Goal: Find specific page/section: Find specific page/section

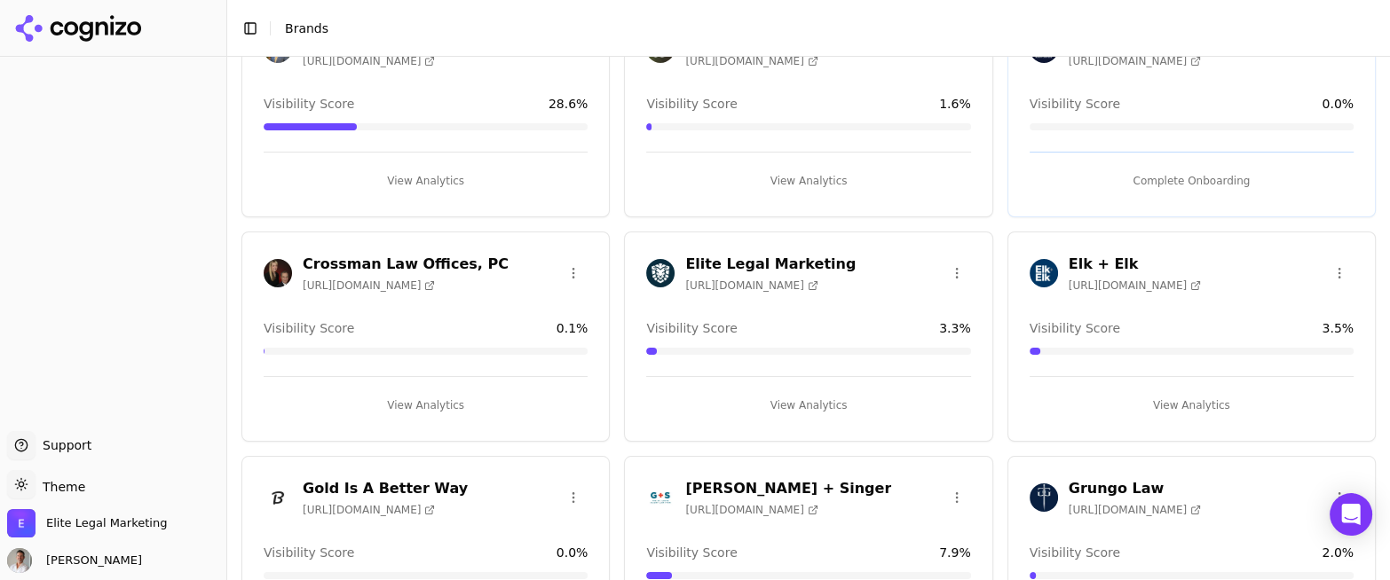
scroll to position [621, 0]
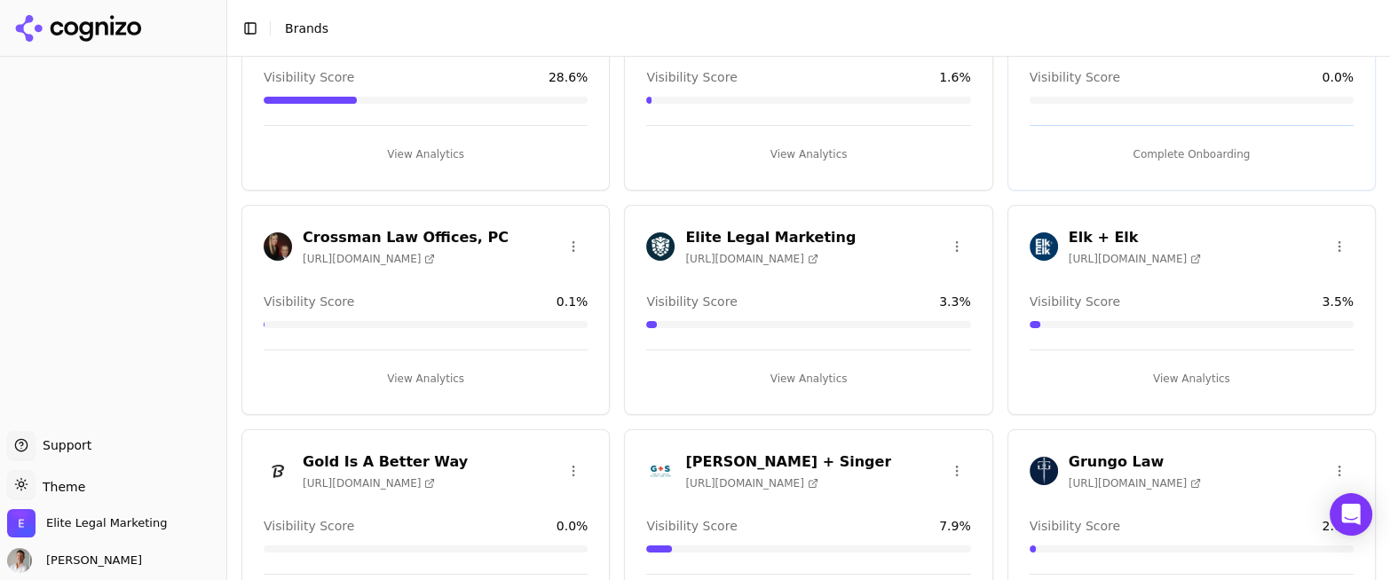
click at [1107, 234] on h3 "Elk + Elk" at bounding box center [1134, 237] width 132 height 21
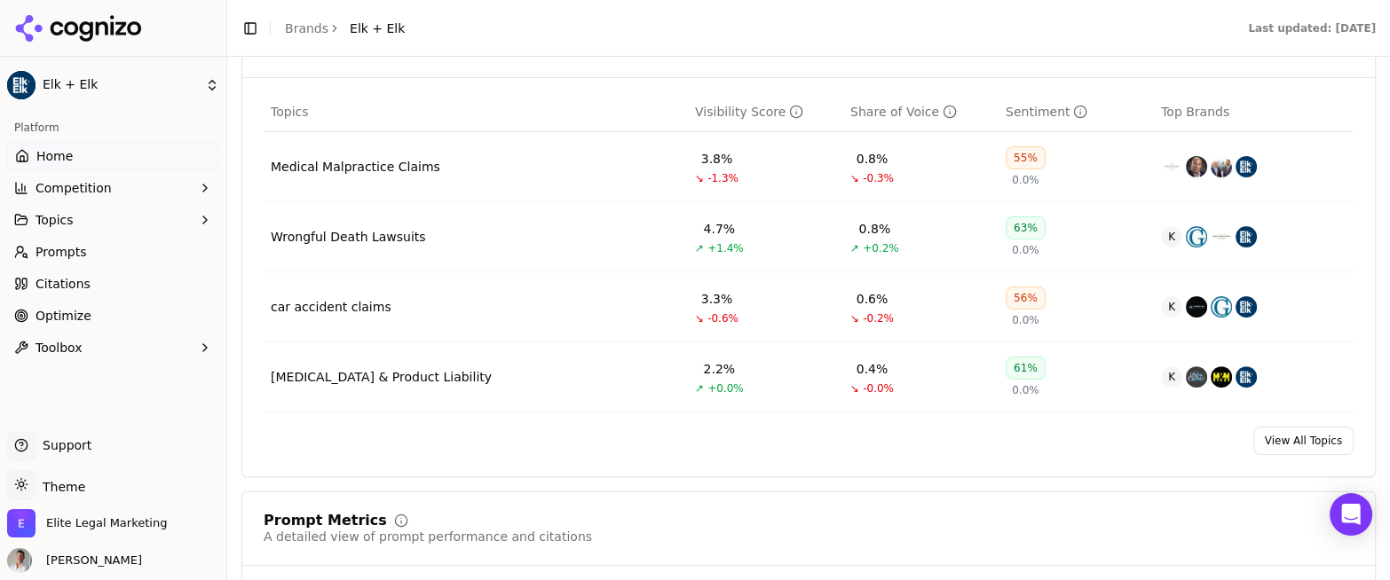
scroll to position [798, 0]
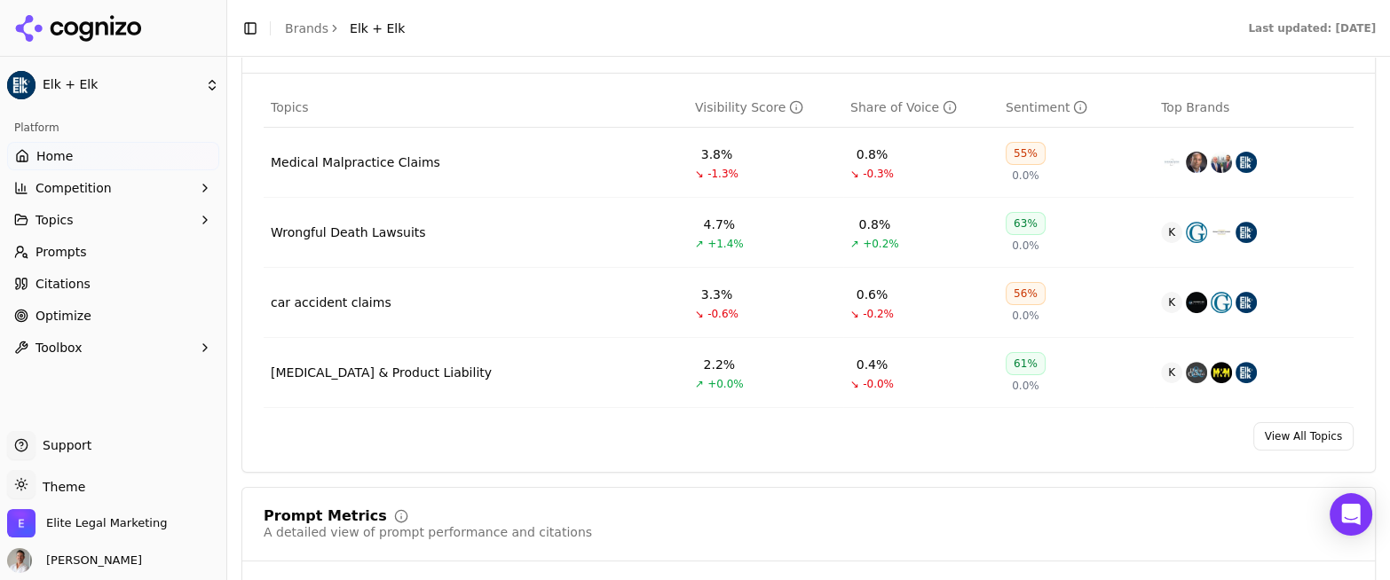
click at [311, 299] on div "car accident claims" at bounding box center [331, 303] width 121 height 18
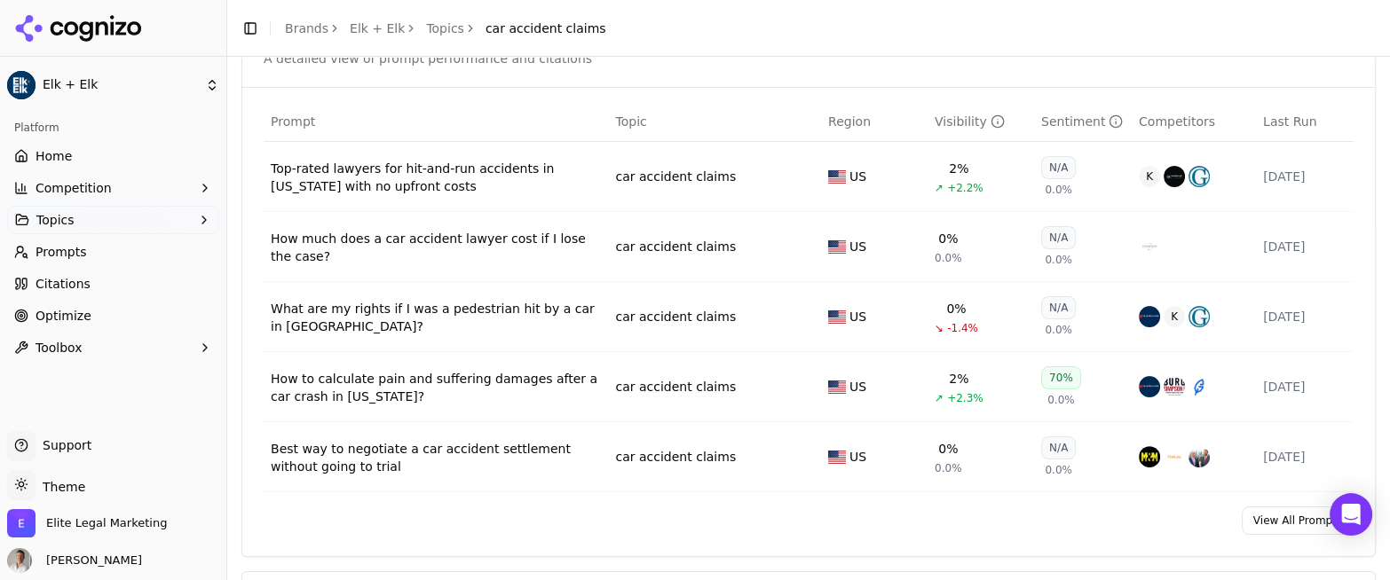
scroll to position [709, 0]
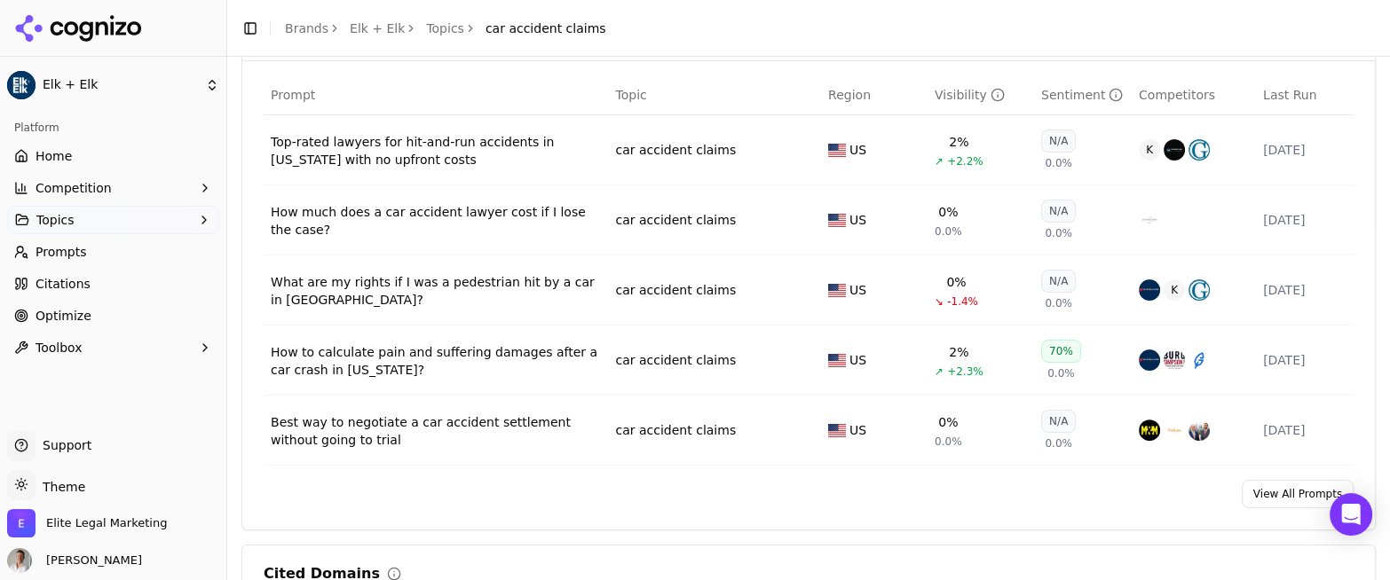
click at [59, 313] on span "Optimize" at bounding box center [63, 316] width 56 height 18
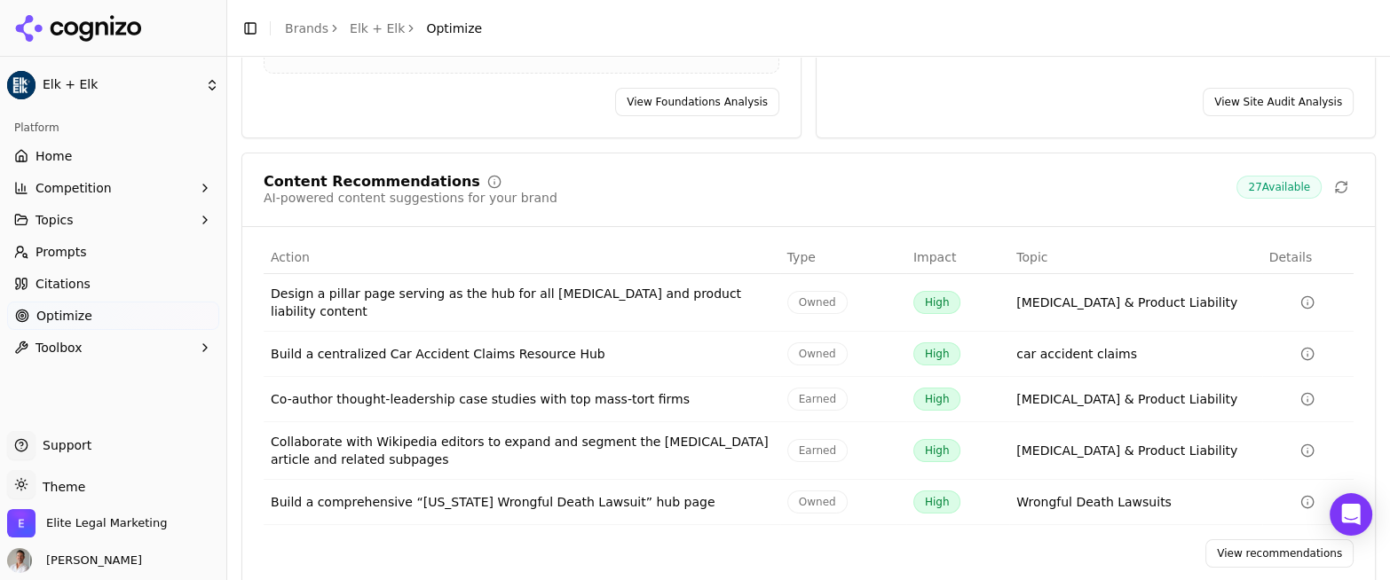
scroll to position [306, 0]
